Goal: Information Seeking & Learning: Check status

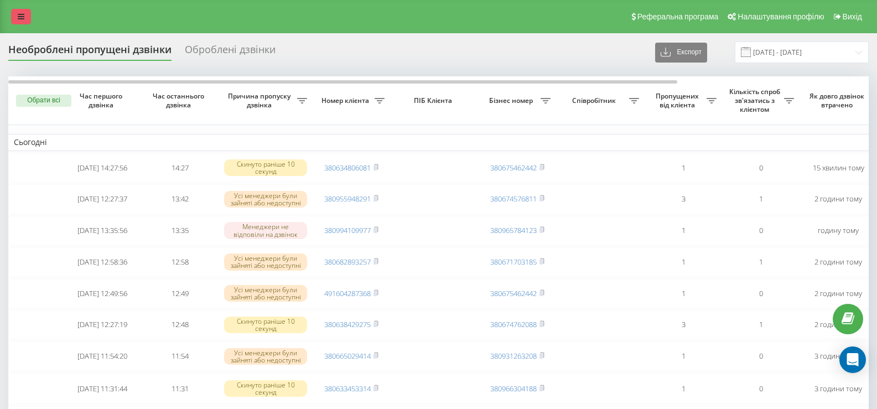
click at [22, 17] on icon at bounding box center [21, 17] width 7 height 8
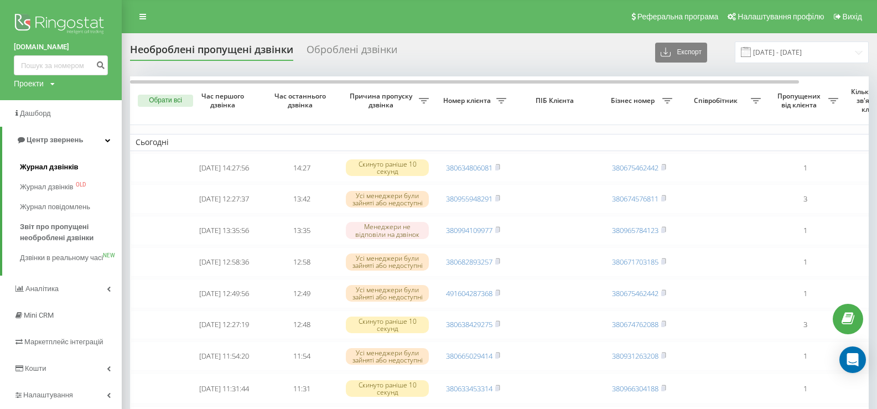
click at [56, 170] on span "Журнал дзвінків" at bounding box center [49, 167] width 59 height 11
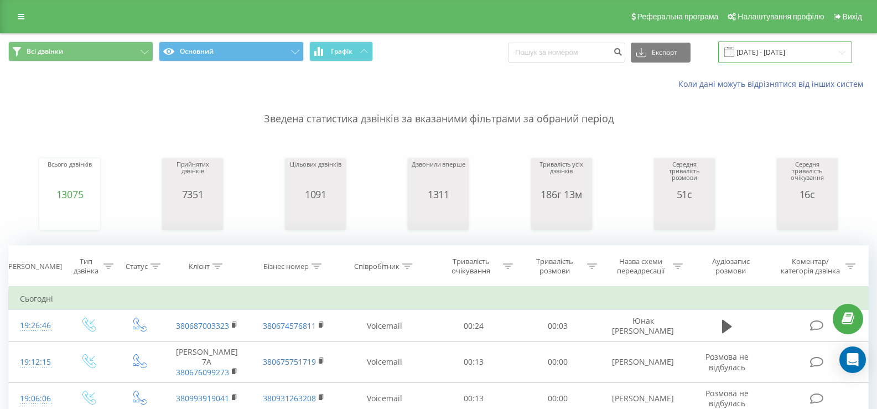
click at [771, 55] on input "[DATE] - [DATE]" at bounding box center [785, 52] width 134 height 22
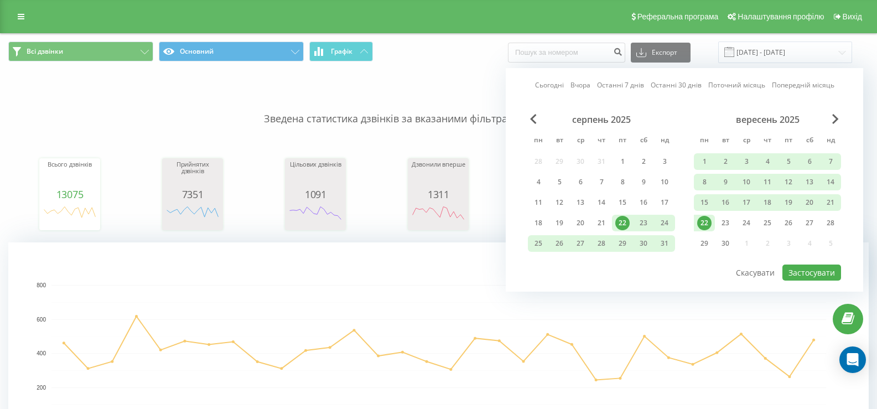
click at [710, 224] on div "22" at bounding box center [704, 223] width 14 height 14
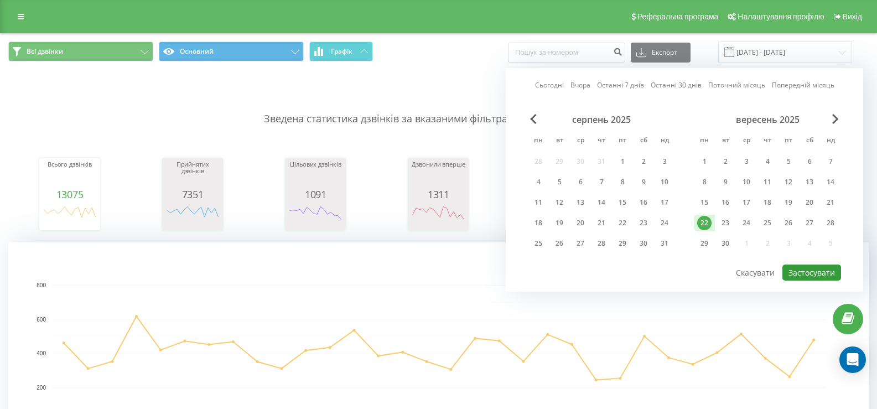
click at [796, 275] on button "Застосувати" at bounding box center [811, 272] width 59 height 16
type input "[DATE] - [DATE]"
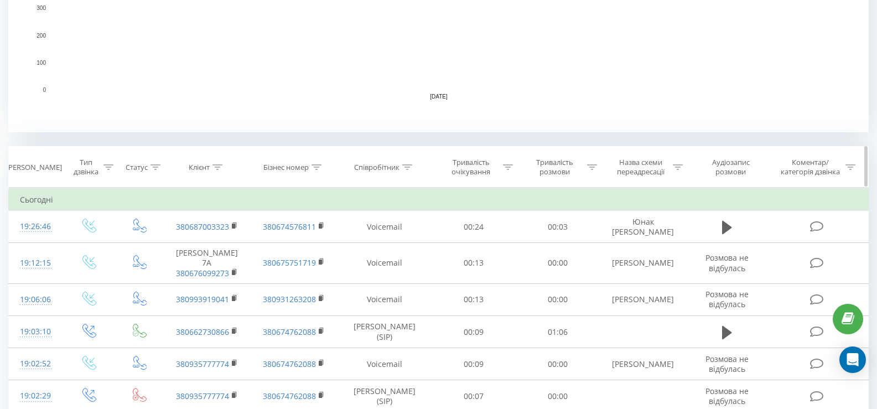
scroll to position [332, 0]
click at [405, 164] on icon at bounding box center [407, 167] width 10 height 6
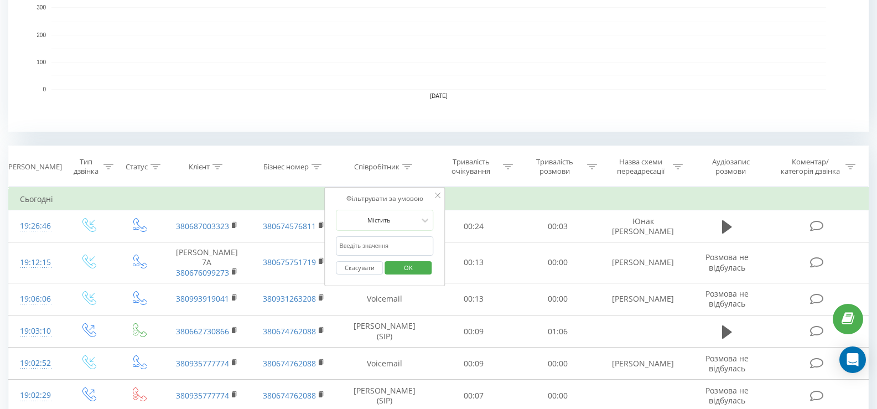
click at [372, 244] on input "text" at bounding box center [384, 245] width 97 height 19
click at [414, 263] on span "OK" at bounding box center [408, 267] width 31 height 17
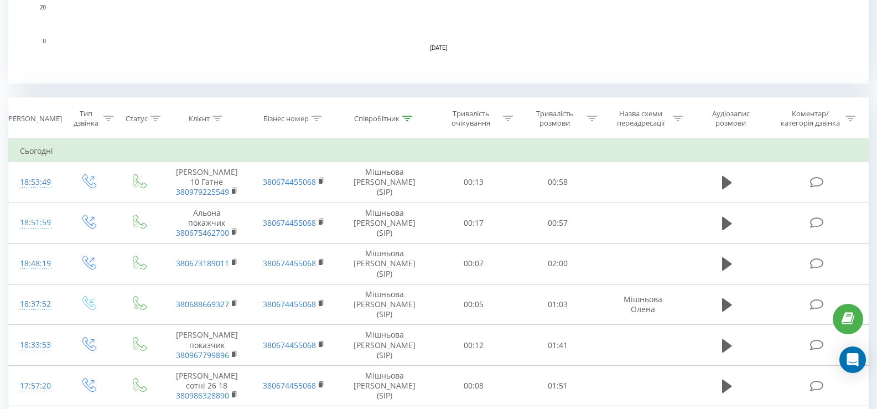
scroll to position [387, 0]
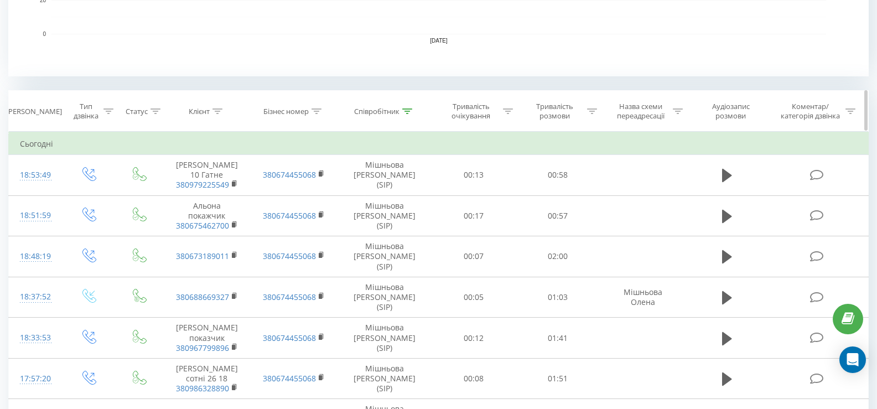
click at [407, 112] on icon at bounding box center [407, 111] width 10 height 6
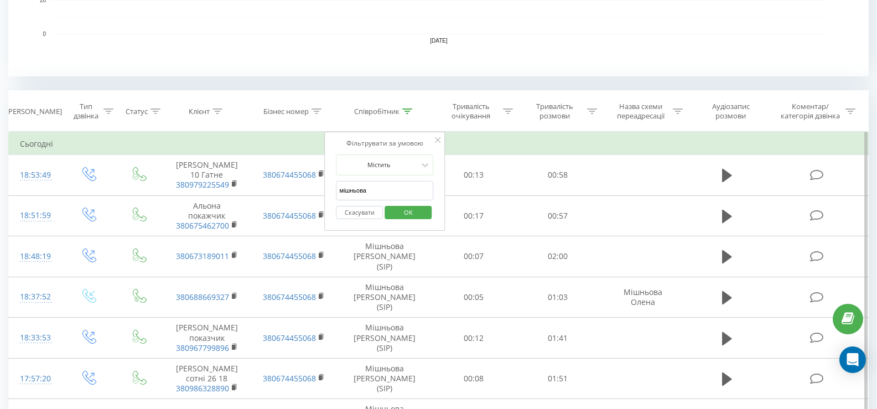
click at [382, 190] on input "мішньова" at bounding box center [384, 190] width 97 height 19
type input "м"
type input "юнак"
click at [407, 211] on span "OK" at bounding box center [408, 212] width 31 height 17
